Goal: Task Accomplishment & Management: Complete application form

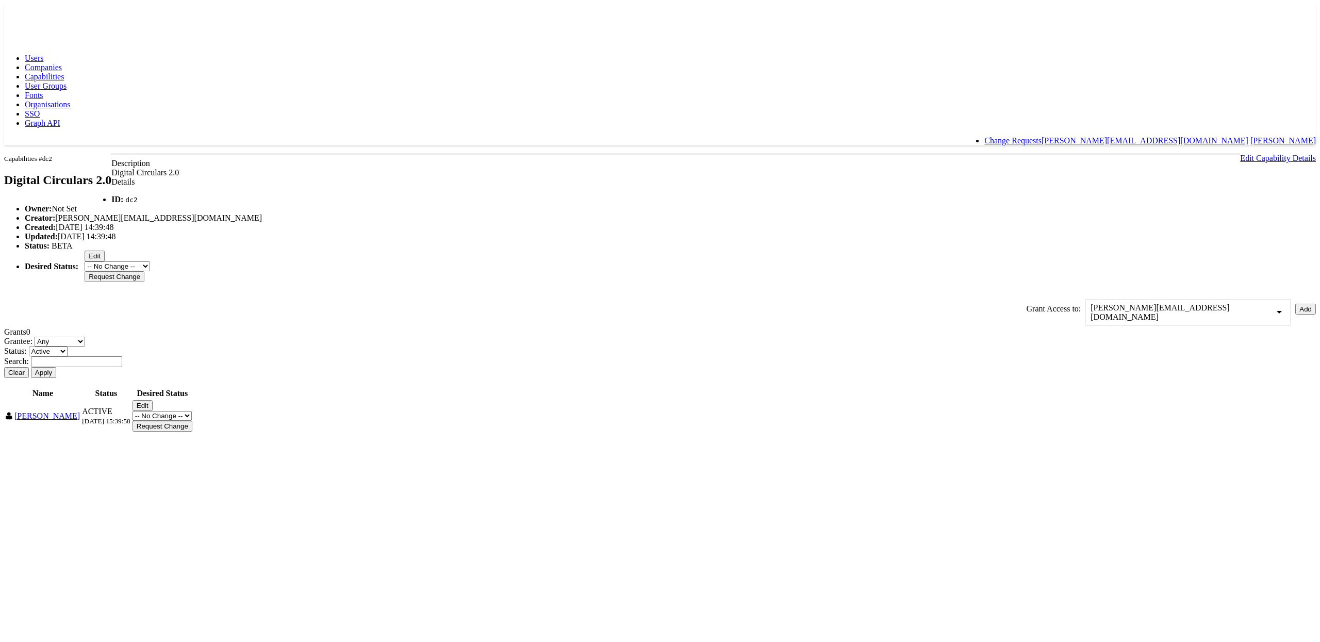
click at [43, 54] on span "Users" at bounding box center [34, 58] width 19 height 9
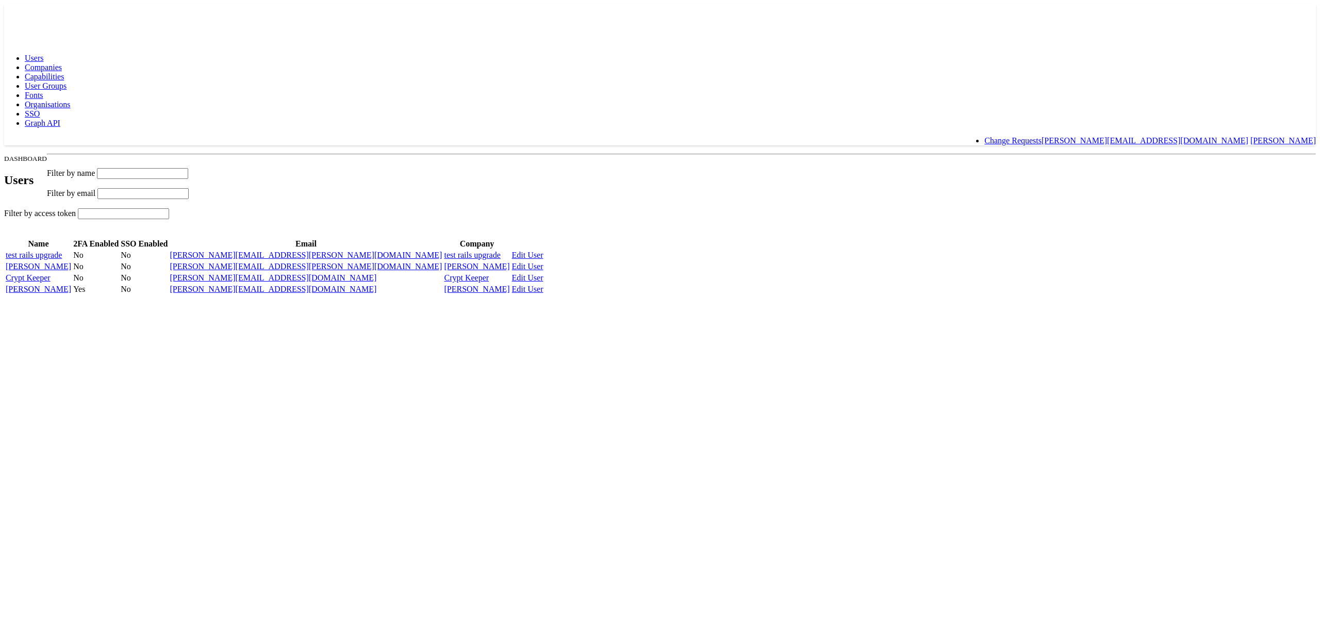
click at [71, 293] on link "[PERSON_NAME]" at bounding box center [38, 289] width 65 height 9
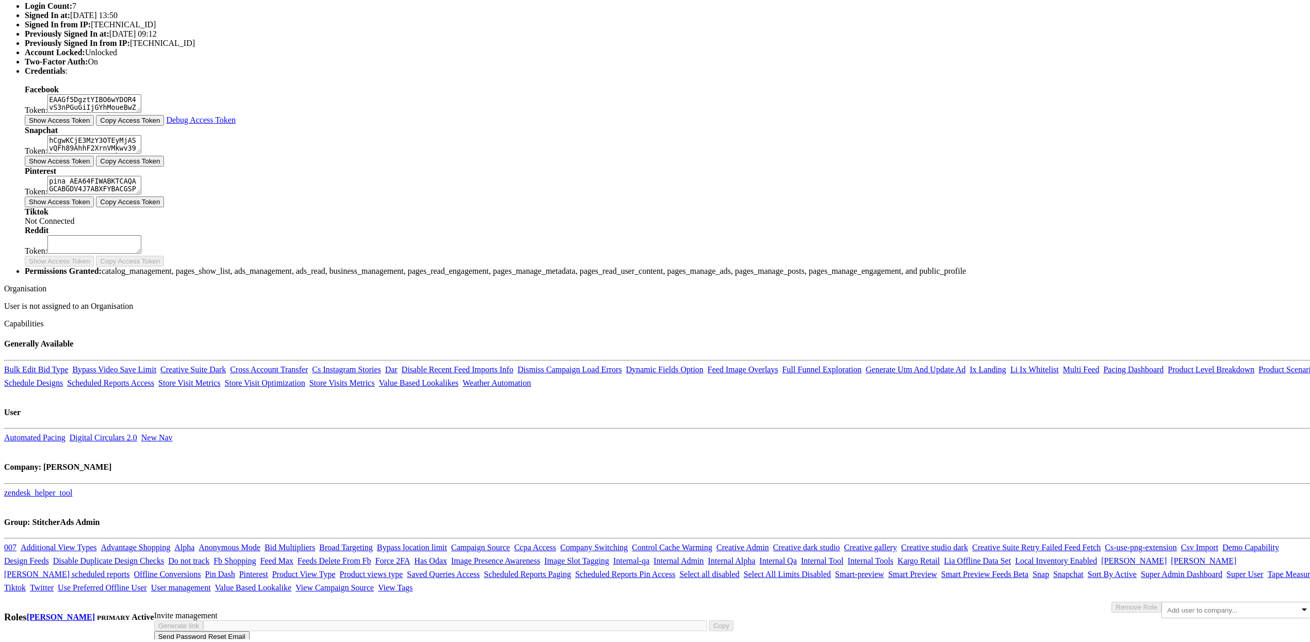
scroll to position [580, 0]
click at [249, 368] on body "Users Companies Capabilities User Groups Fonts Organisations SSO Graph API Chan…" at bounding box center [660, 195] width 1312 height 885
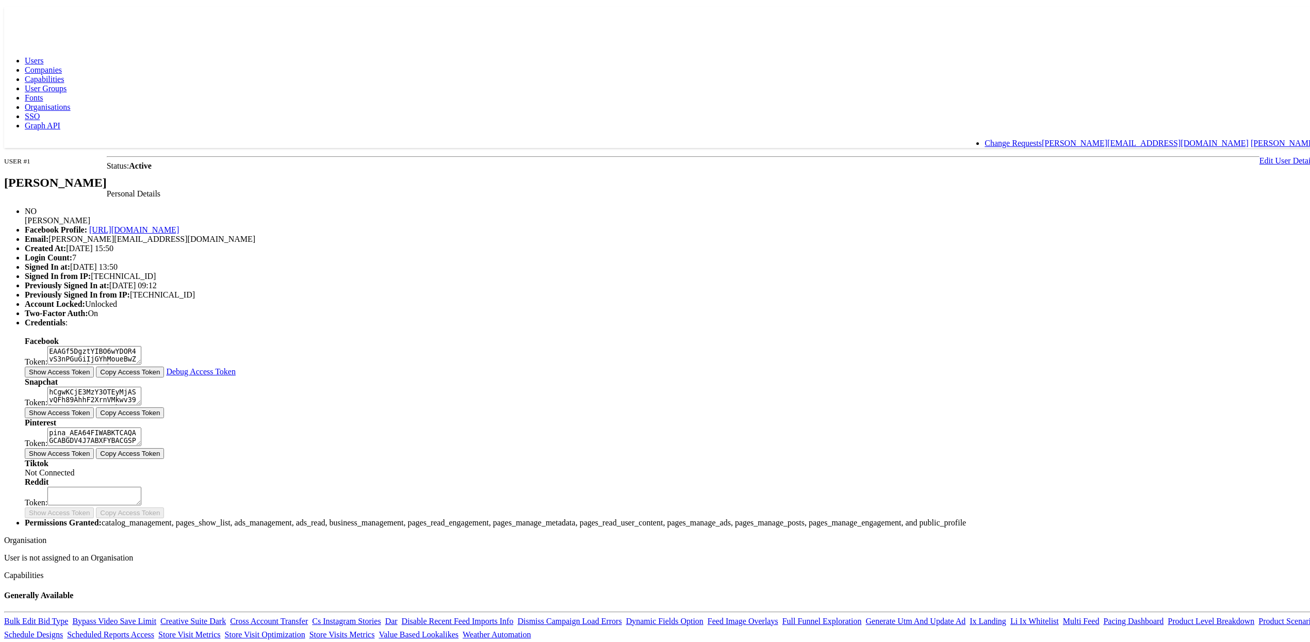
click at [64, 72] on span "Capabilities" at bounding box center [44, 76] width 39 height 9
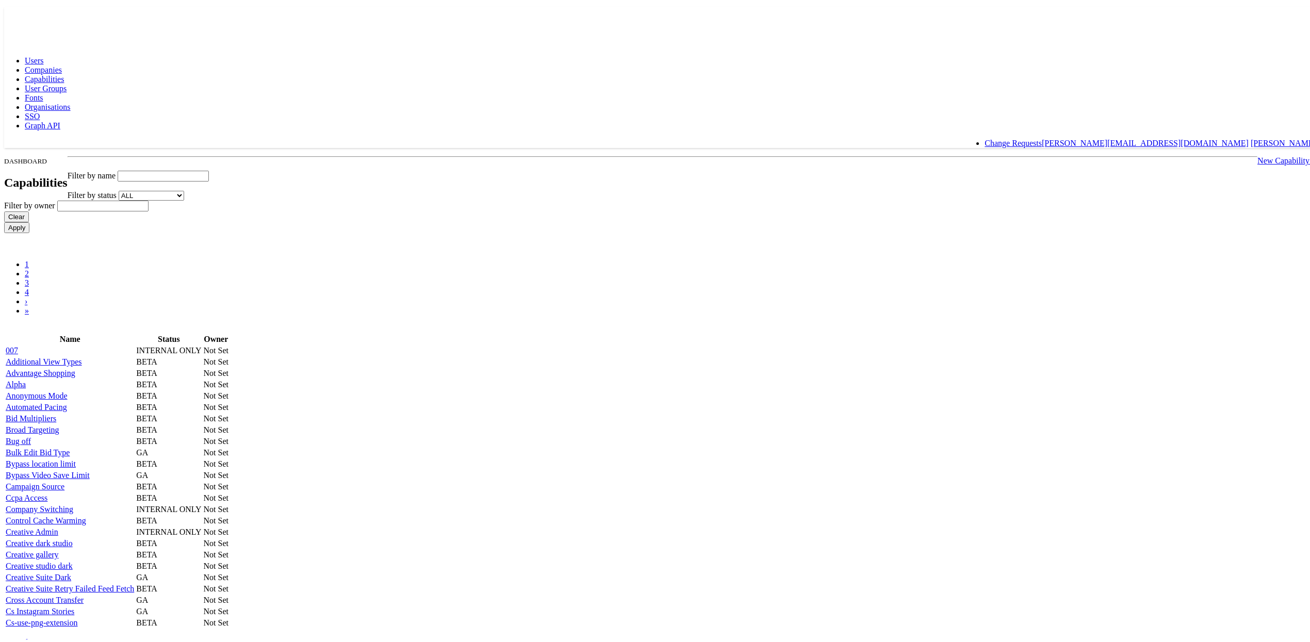
click at [1257, 154] on link "New Capability +" at bounding box center [1286, 158] width 59 height 9
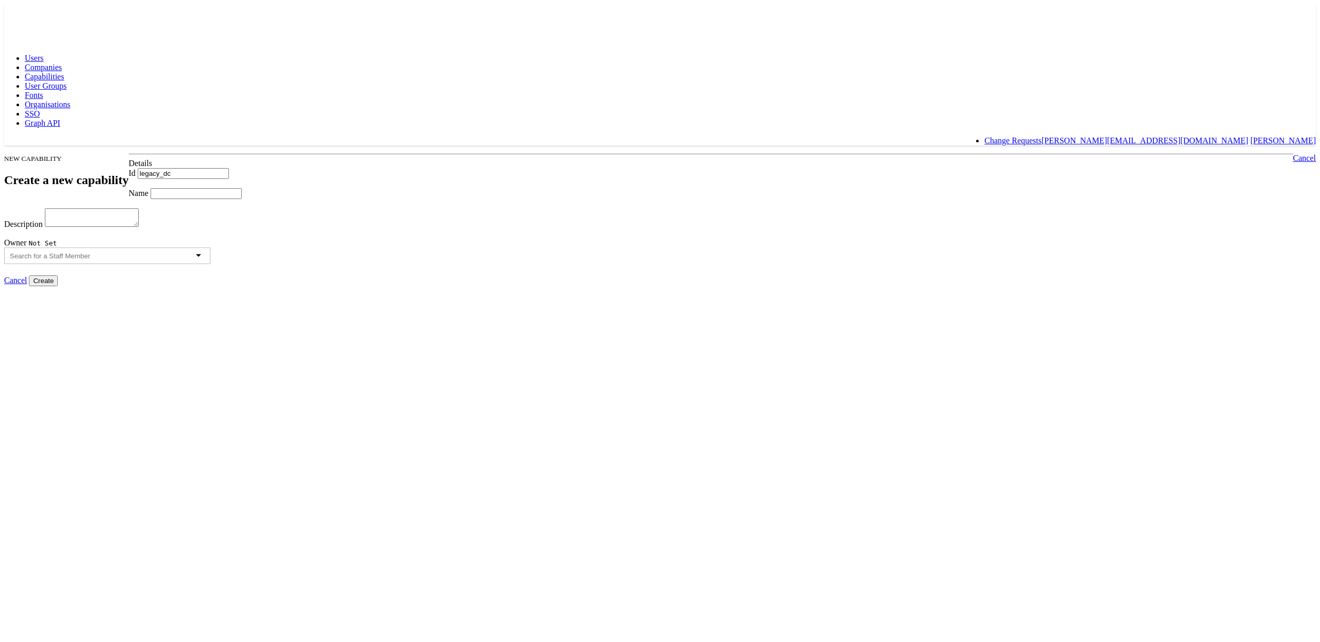
type input "legacy_dc"
type input "Legacy DC"
click at [58, 286] on input "Create" at bounding box center [43, 280] width 29 height 11
drag, startPoint x: 438, startPoint y: 193, endPoint x: 326, endPoint y: 194, distance: 111.9
click at [326, 194] on body "Users Companies Capabilities User Groups Fonts Organisations SSO Graph API Chan…" at bounding box center [660, 145] width 1312 height 282
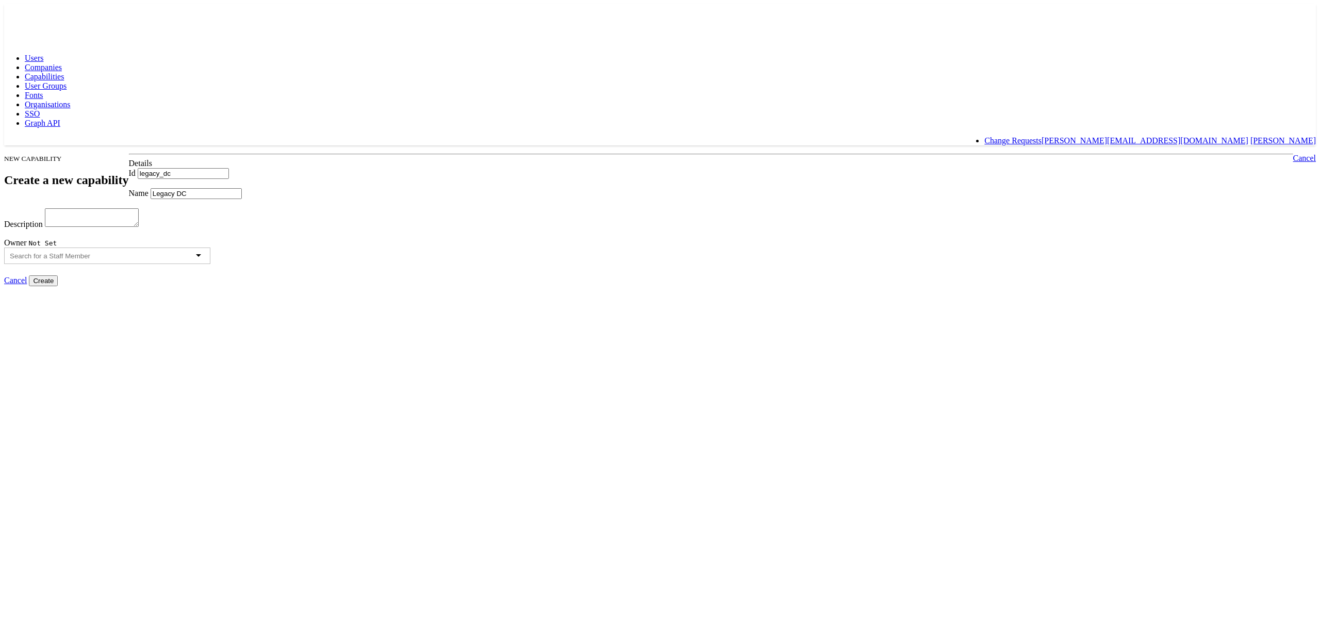
drag, startPoint x: 424, startPoint y: 200, endPoint x: 367, endPoint y: 203, distance: 57.3
click at [368, 199] on div "Name Legacy DC" at bounding box center [660, 193] width 1312 height 11
drag, startPoint x: 416, startPoint y: 199, endPoint x: 377, endPoint y: 198, distance: 38.2
click at [242, 198] on input "Legacy DC" at bounding box center [196, 193] width 91 height 11
click at [139, 227] on textarea "Description" at bounding box center [92, 217] width 94 height 19
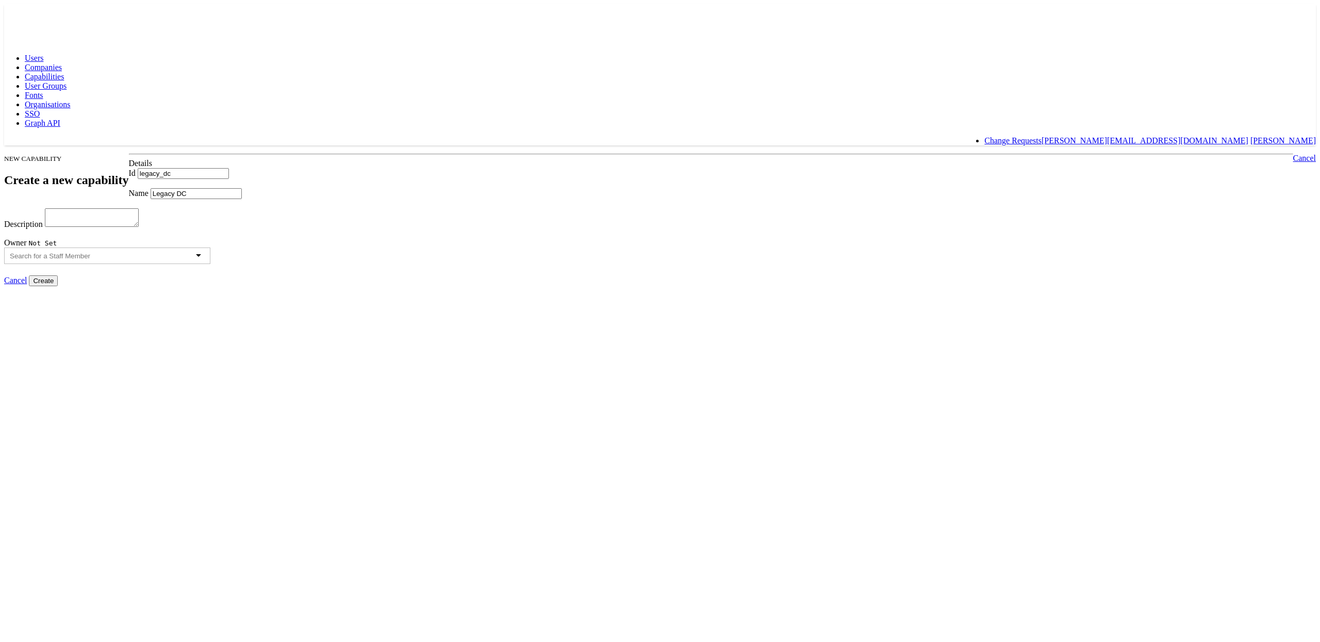
paste textarea "Legacy DC"
type textarea "Legacy DC"
click at [58, 286] on input "Create" at bounding box center [43, 280] width 29 height 11
type input "Creating..."
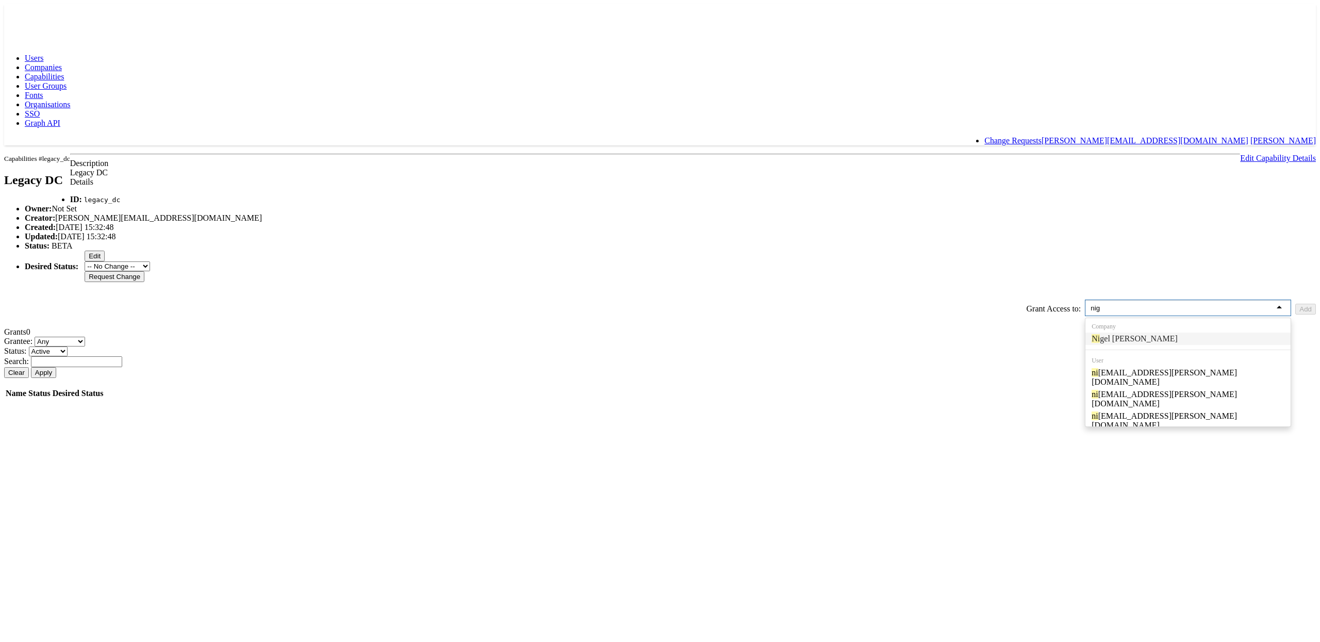
type input "nige"
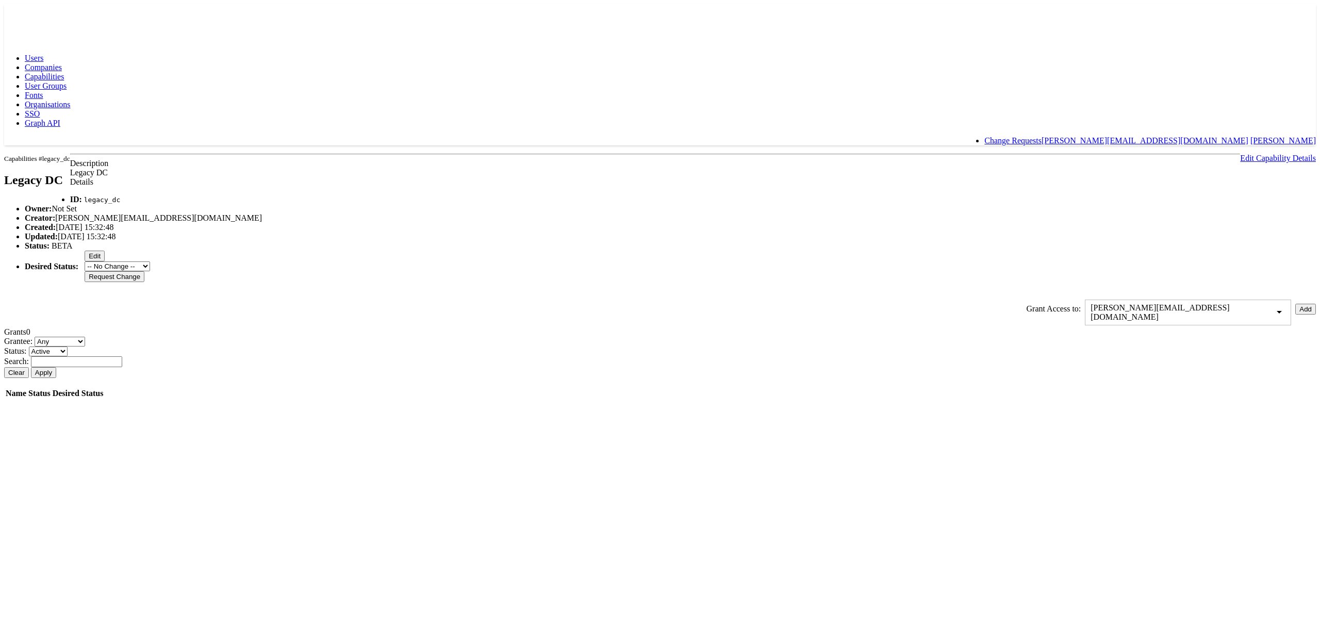
click at [1295, 315] on button "Add" at bounding box center [1305, 309] width 21 height 11
click at [167, 420] on input "Approve" at bounding box center [150, 414] width 34 height 11
